Goal: Check status: Check status

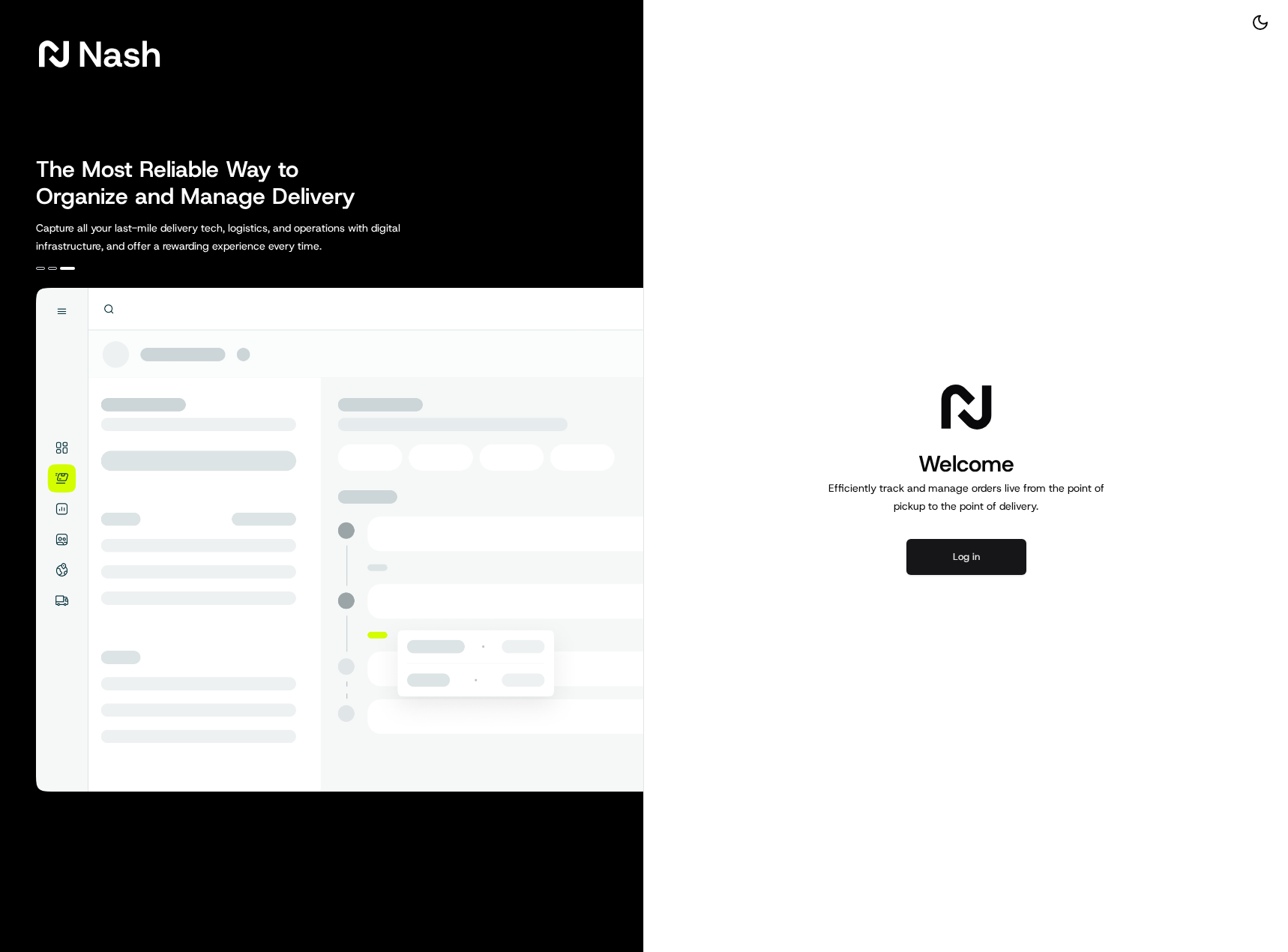
click at [962, 568] on button "Log in" at bounding box center [966, 557] width 120 height 36
